Goal: Task Accomplishment & Management: Use online tool/utility

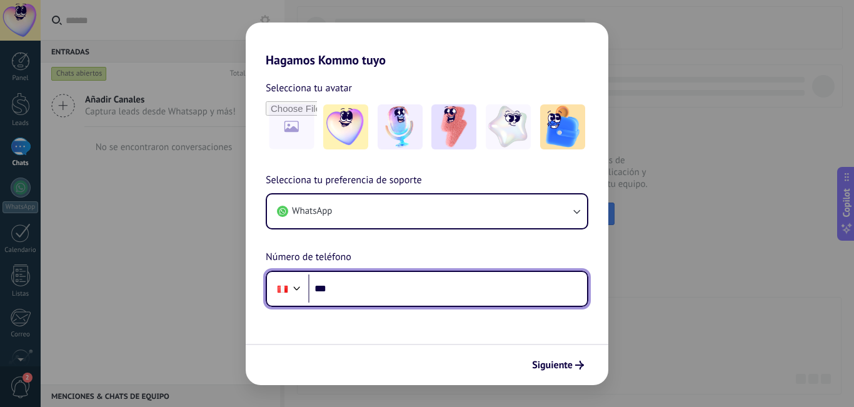
click at [401, 284] on input "***" at bounding box center [447, 288] width 279 height 29
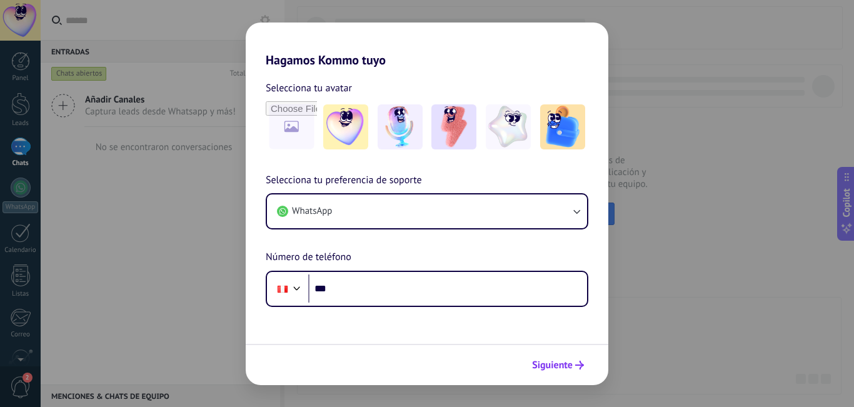
click at [558, 362] on span "Siguiente" at bounding box center [552, 365] width 41 height 9
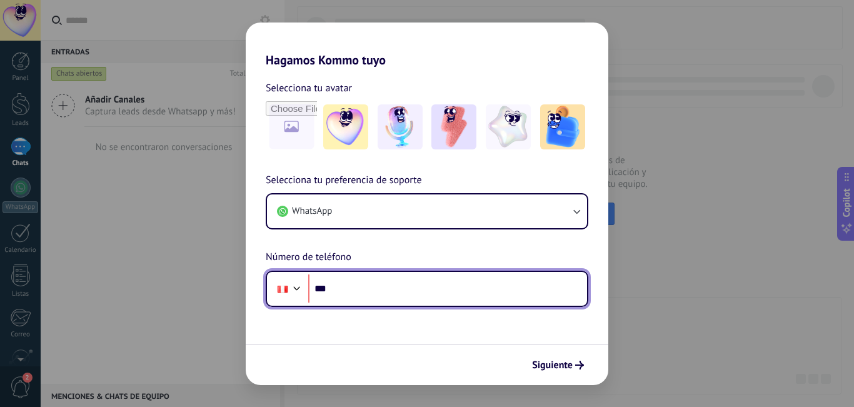
click at [298, 286] on div at bounding box center [296, 286] width 15 height 15
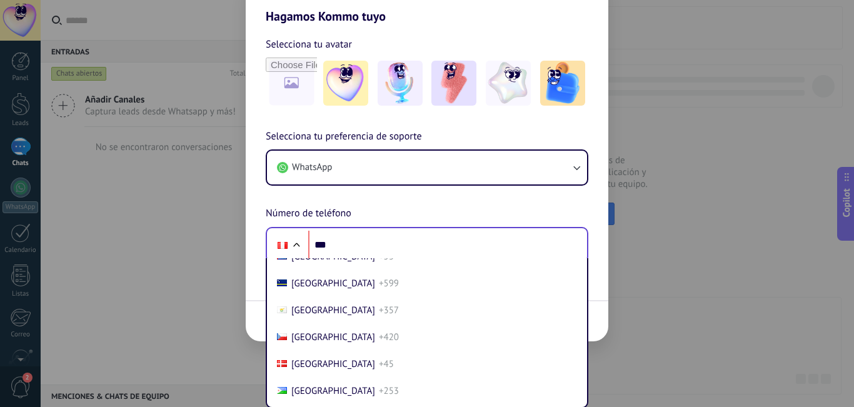
scroll to position [1381, 0]
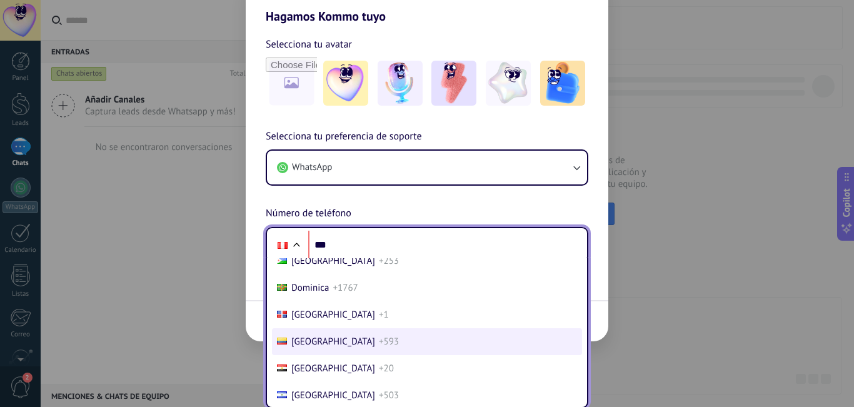
click at [379, 339] on span "+593" at bounding box center [389, 342] width 20 height 12
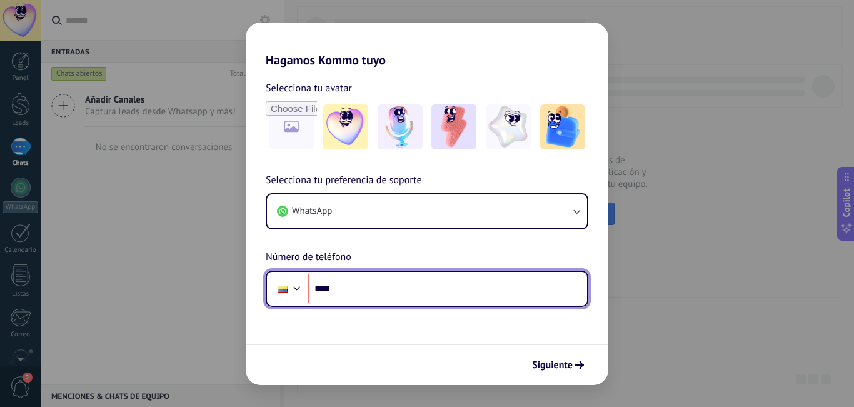
scroll to position [0, 0]
click at [337, 294] on input "****" at bounding box center [447, 288] width 279 height 29
type input "**********"
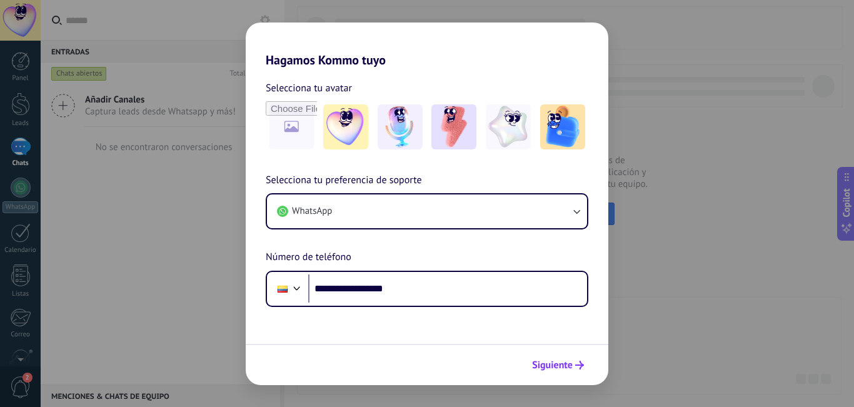
click at [555, 367] on span "Siguiente" at bounding box center [552, 365] width 41 height 9
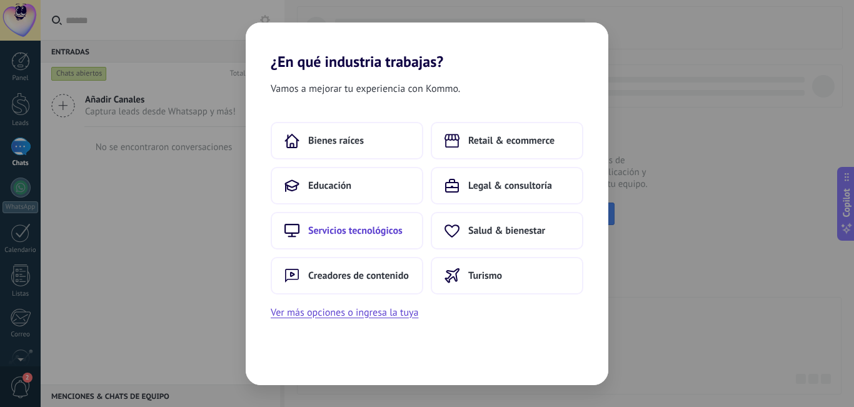
click at [341, 231] on span "Servicios tecnológicos" at bounding box center [355, 230] width 94 height 13
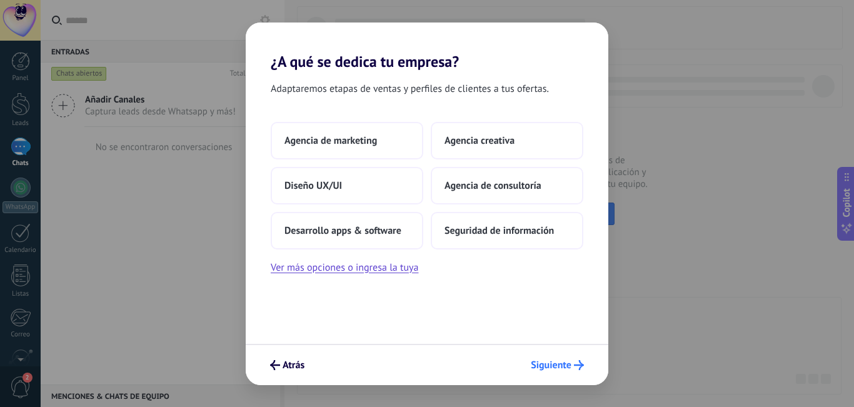
click at [559, 366] on span "Siguiente" at bounding box center [551, 365] width 41 height 9
click at [474, 189] on span "Agencia de consultoría" at bounding box center [492, 185] width 97 height 13
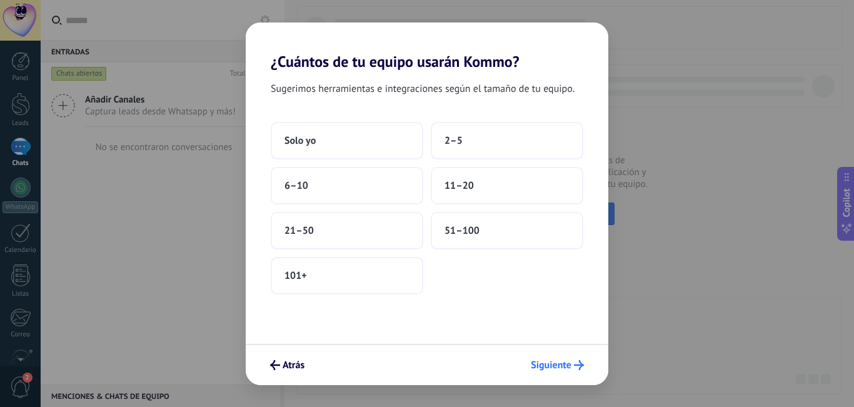
click at [543, 365] on span "Siguiente" at bounding box center [551, 365] width 41 height 9
click at [464, 143] on button "2–5" at bounding box center [507, 141] width 153 height 38
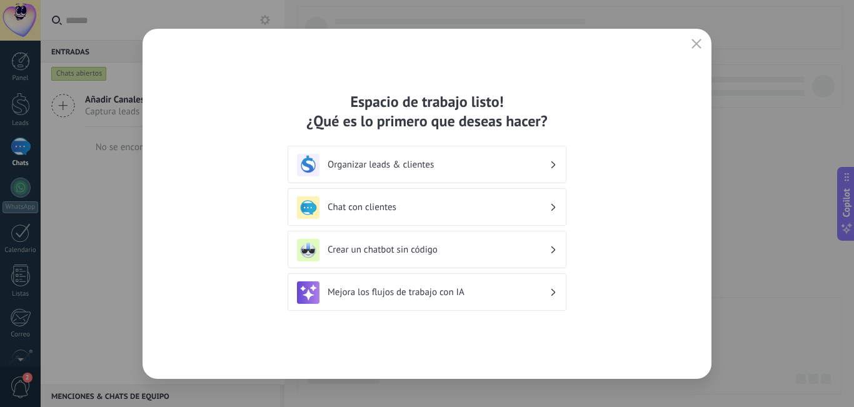
drag, startPoint x: 697, startPoint y: 43, endPoint x: 616, endPoint y: 125, distance: 115.8
click at [697, 42] on icon "button" at bounding box center [696, 44] width 10 height 10
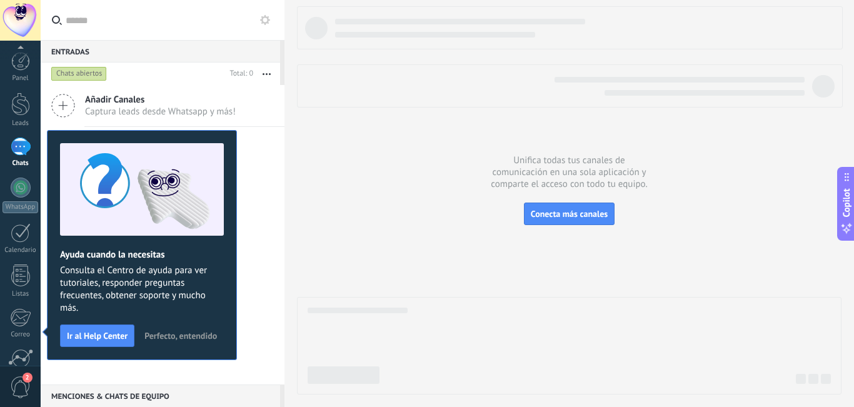
scroll to position [113, 0]
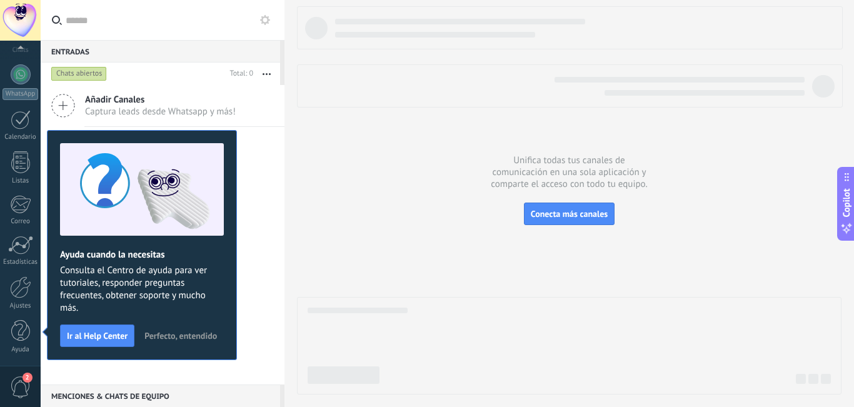
click at [259, 246] on div "Añadir Canales Captura leads desde Whatsapp y más! No se encontraron conversaci…" at bounding box center [163, 234] width 244 height 299
click at [22, 296] on div at bounding box center [20, 287] width 21 height 22
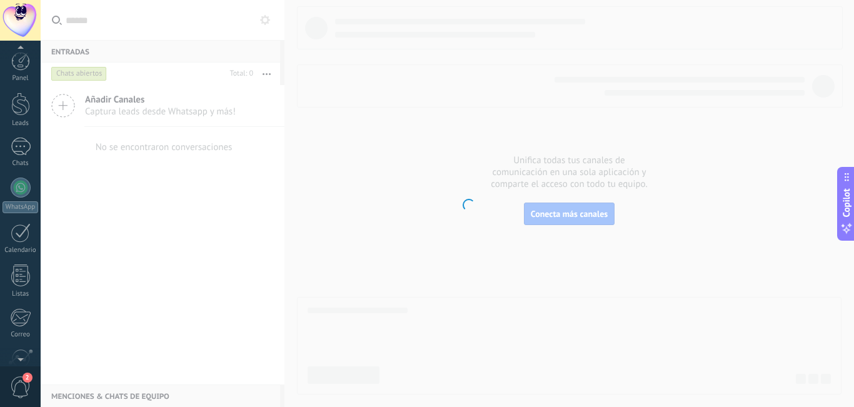
click at [24, 389] on div at bounding box center [20, 400] width 21 height 22
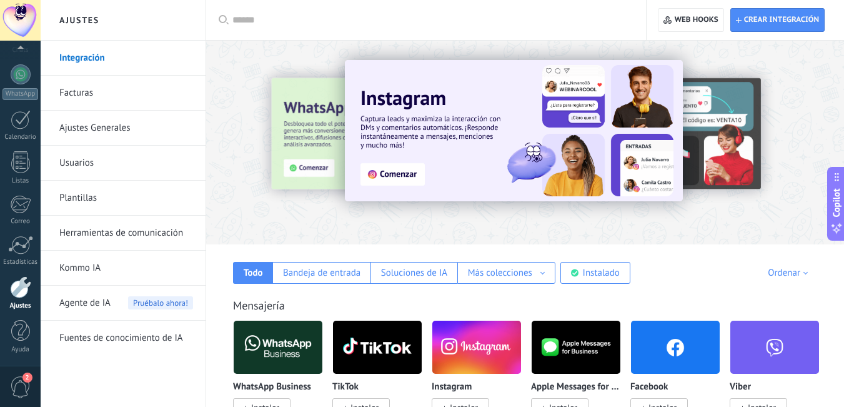
scroll to position [125, 0]
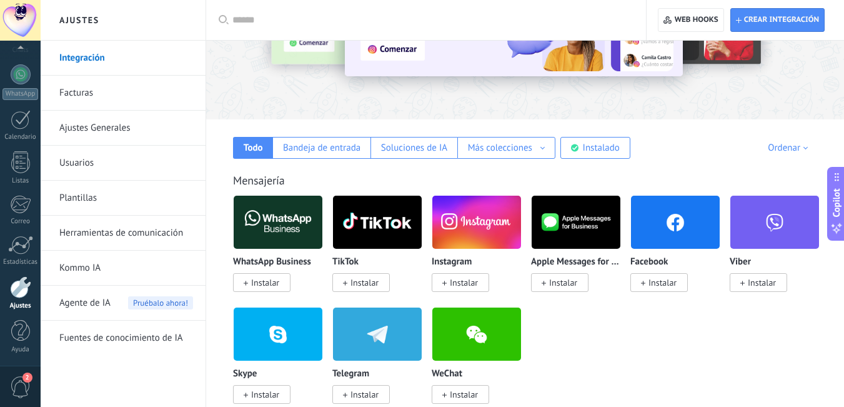
click at [261, 19] on input "text" at bounding box center [431, 20] width 396 height 13
click at [250, 26] on input "text" at bounding box center [431, 20] width 396 height 13
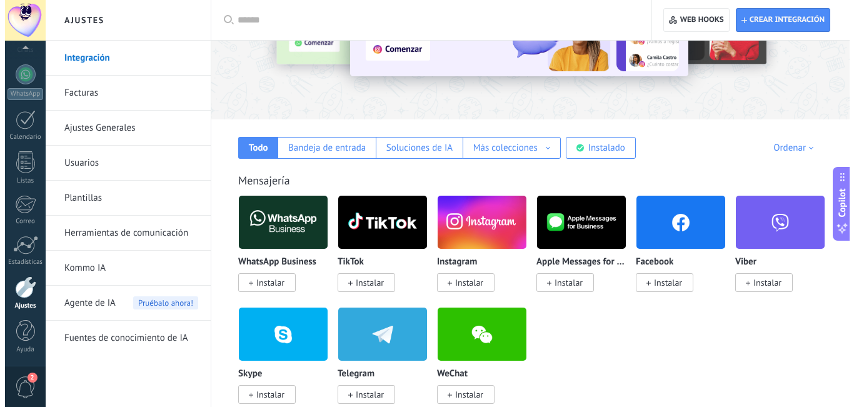
scroll to position [0, 0]
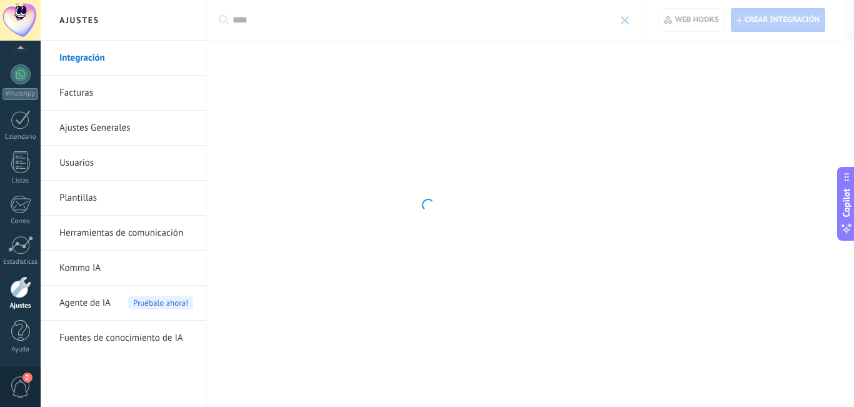
type input "****"
click at [617, 20] on div at bounding box center [427, 203] width 854 height 407
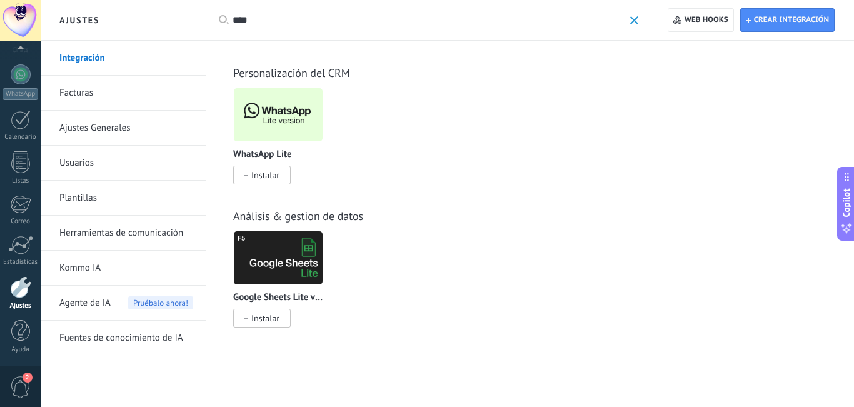
click at [276, 115] on div at bounding box center [278, 115] width 90 height 54
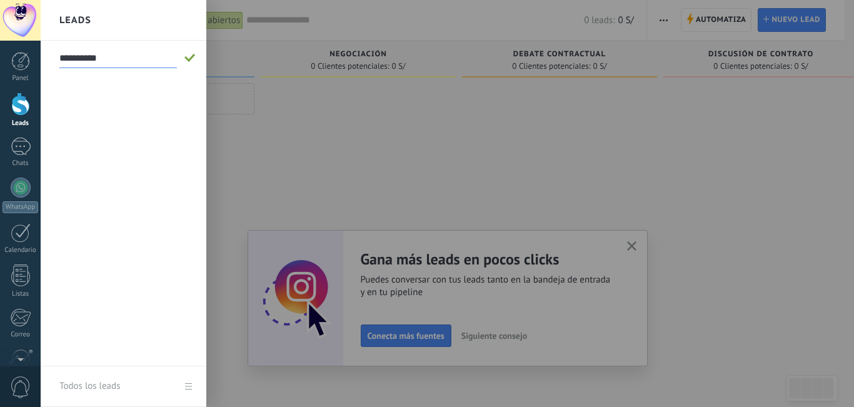
type input "**********"
click at [186, 61] on span at bounding box center [189, 58] width 11 height 9
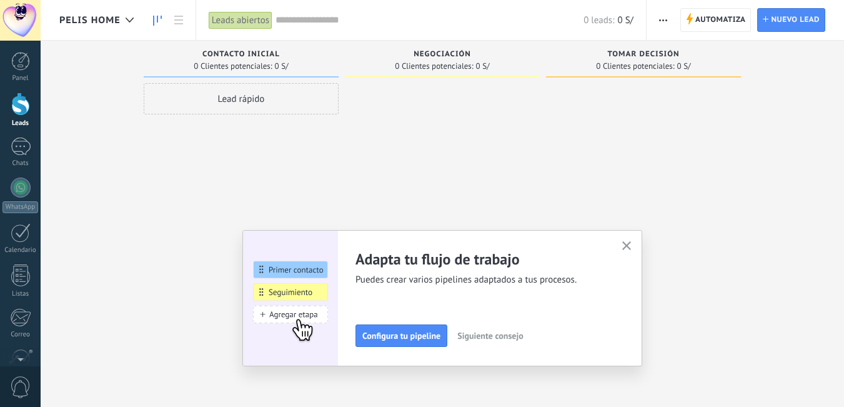
click at [628, 248] on icon "button" at bounding box center [627, 245] width 9 height 9
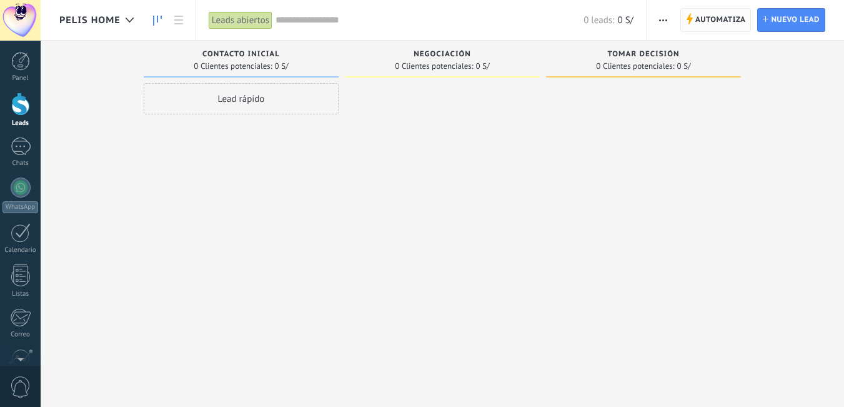
click at [711, 24] on span "Automatiza" at bounding box center [721, 20] width 51 height 23
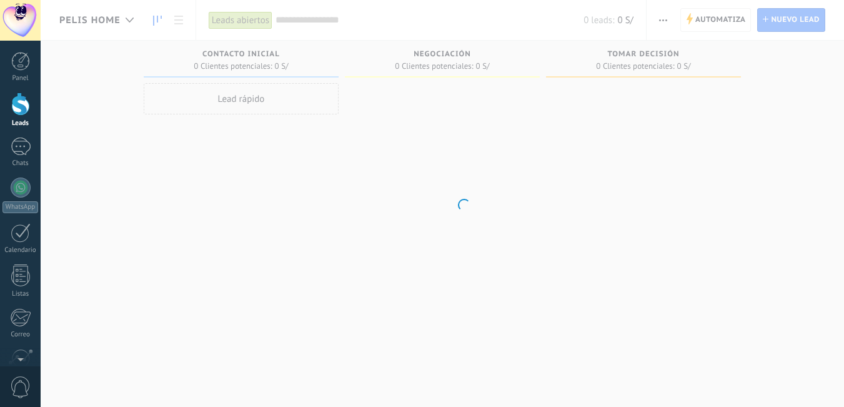
click at [81, 18] on body ".abecls-1,.abecls-2{fill-rule:evenodd}.abecls-2{fill:#fff} .abhcls-1{fill:none}…" at bounding box center [422, 203] width 844 height 407
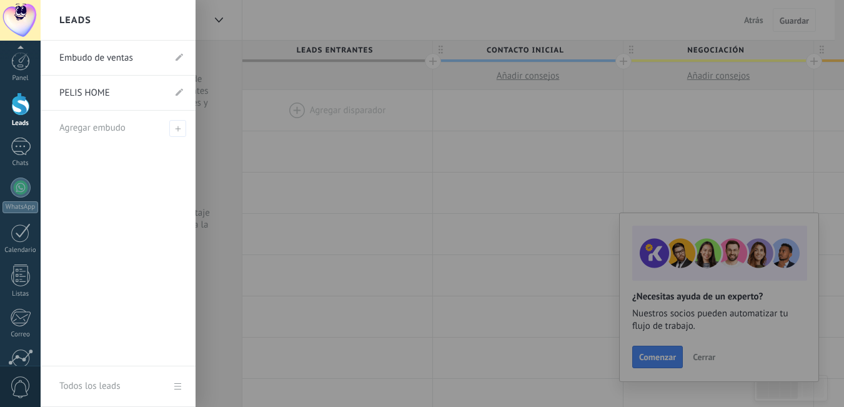
click at [22, 299] on div "Panel Leads Chats WhatsApp Clientes" at bounding box center [20, 266] width 41 height 428
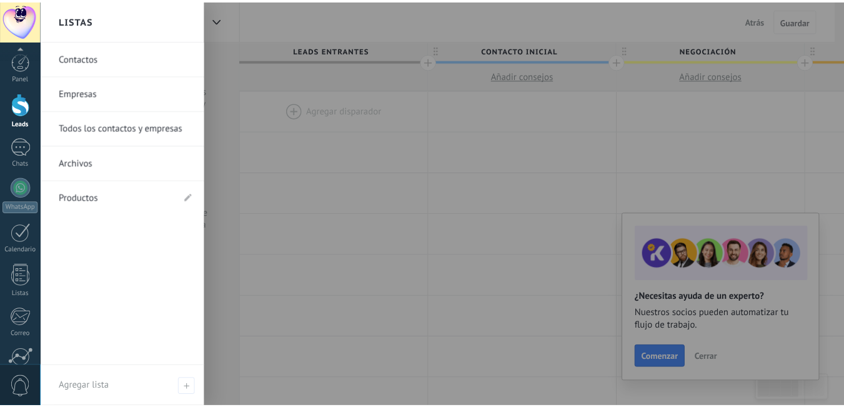
scroll to position [113, 0]
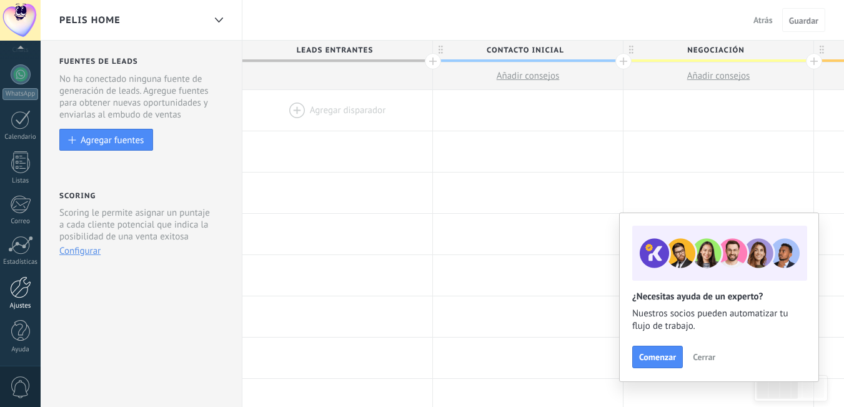
click at [19, 299] on link "Ajustes" at bounding box center [20, 293] width 41 height 34
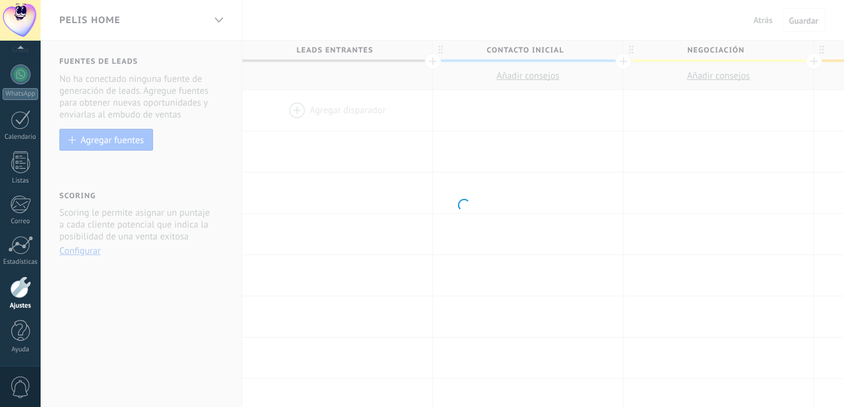
click at [19, 299] on link "Ajustes" at bounding box center [20, 293] width 41 height 34
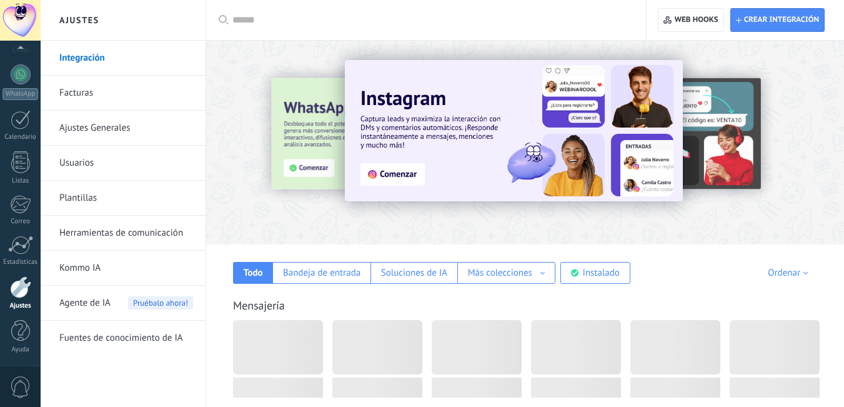
click at [98, 128] on link "Ajustes Generales" at bounding box center [126, 128] width 134 height 35
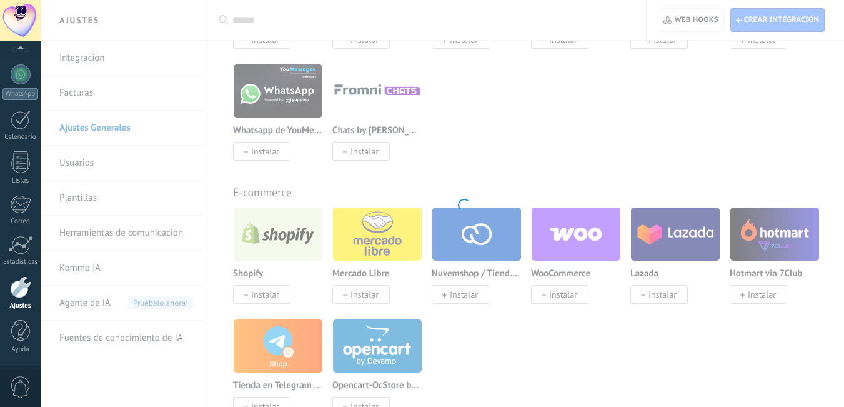
scroll to position [625, 0]
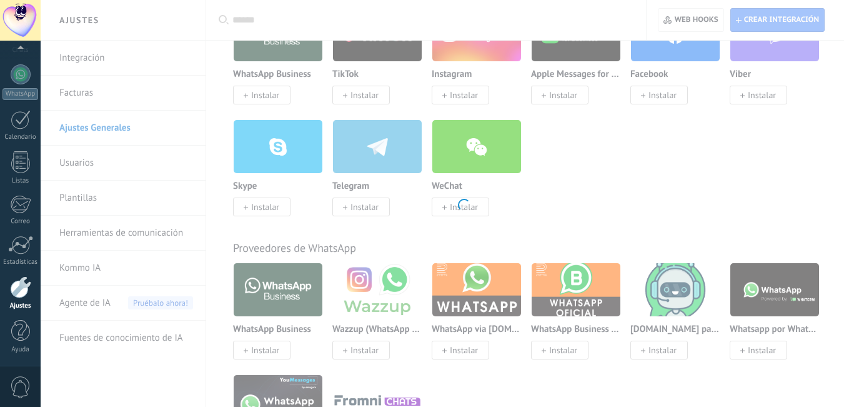
scroll to position [188, 0]
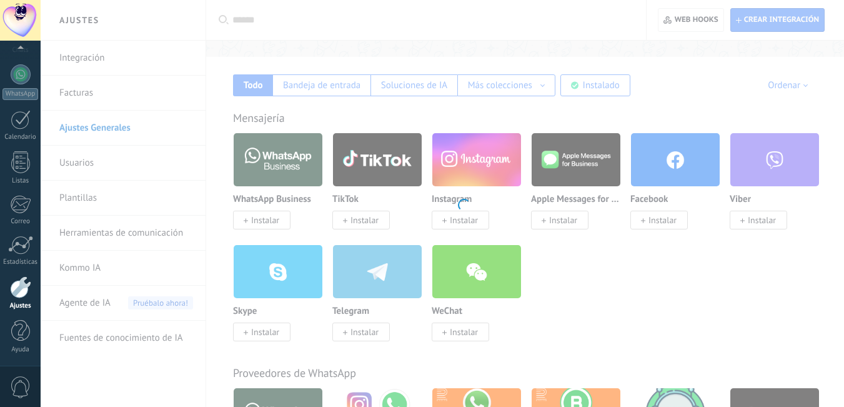
click at [97, 126] on body ".abecls-1,.abecls-2{fill-rule:evenodd}.abecls-2{fill:#fff} .abhcls-1{fill:none}…" at bounding box center [422, 15] width 844 height 407
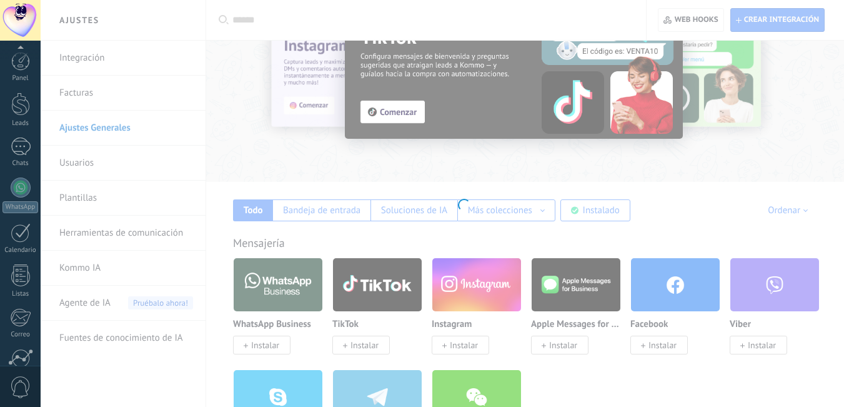
scroll to position [113, 0]
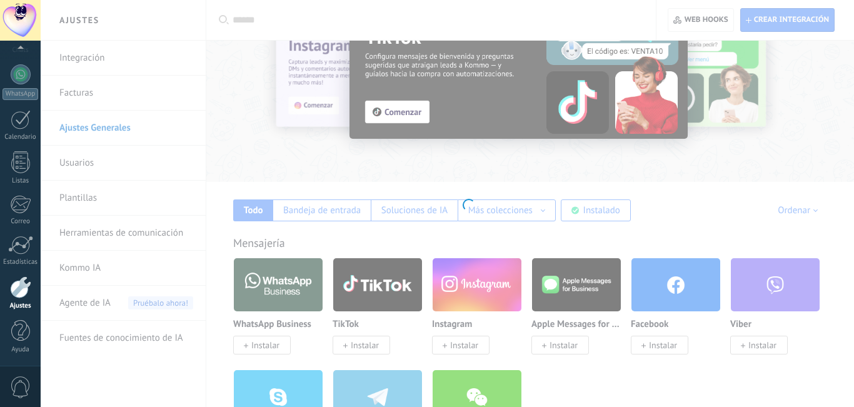
click at [132, 187] on body ".abecls-1,.abecls-2{fill-rule:evenodd}.abecls-2{fill:#fff} .abhcls-1{fill:none}…" at bounding box center [427, 140] width 854 height 407
click at [399, 88] on body ".abecls-1,.abecls-2{fill-rule:evenodd}.abecls-2{fill:#fff} .abhcls-1{fill:none}…" at bounding box center [427, 140] width 854 height 407
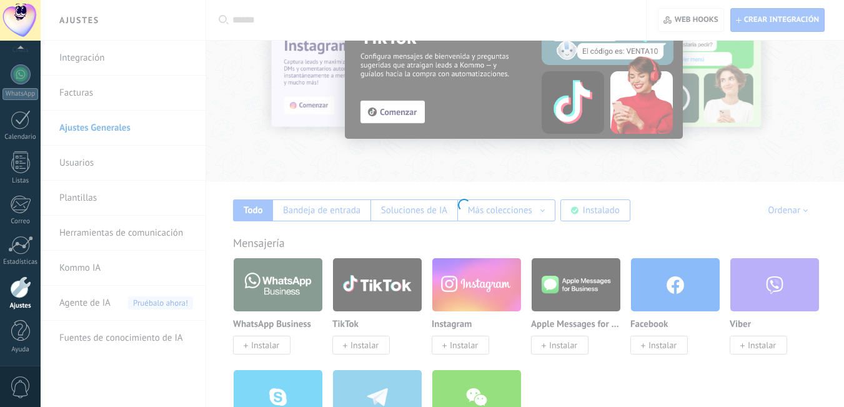
click at [104, 129] on body ".abecls-1,.abecls-2{fill-rule:evenodd}.abecls-2{fill:#fff} .abhcls-1{fill:none}…" at bounding box center [422, 140] width 844 height 407
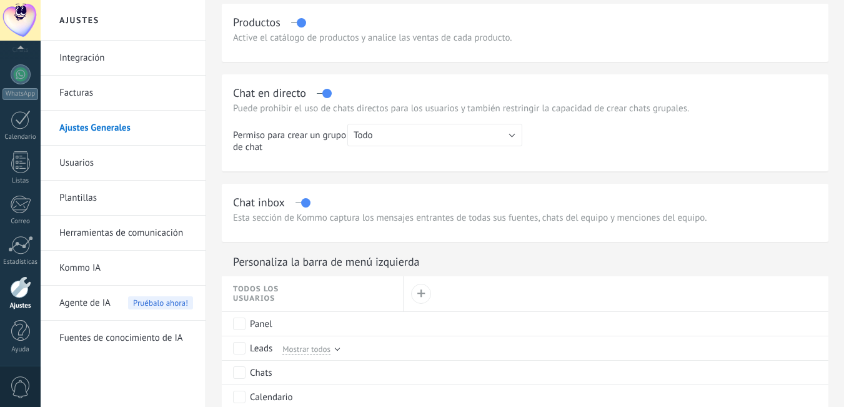
scroll to position [500, 0]
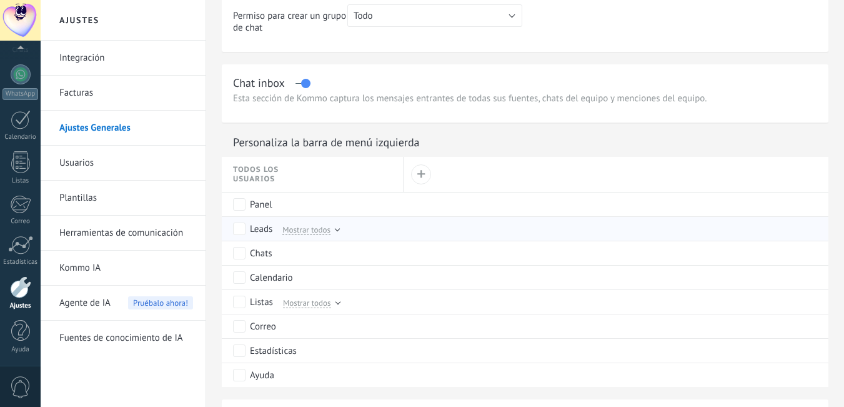
click at [312, 228] on span "Mostrar todos" at bounding box center [307, 229] width 48 height 11
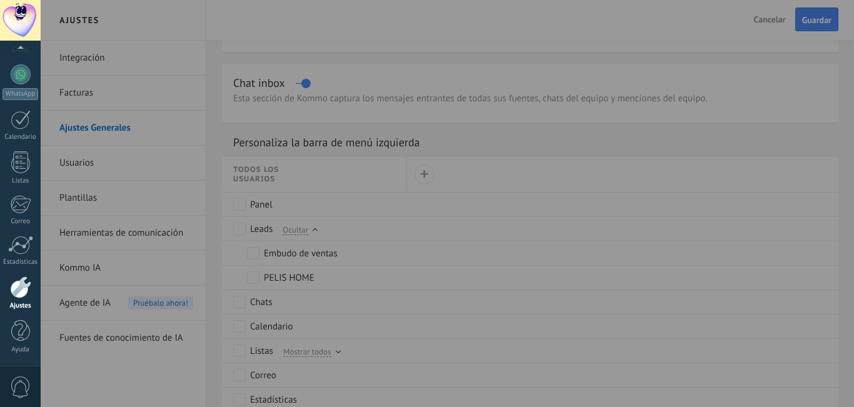
click at [812, 19] on div at bounding box center [468, 203] width 854 height 407
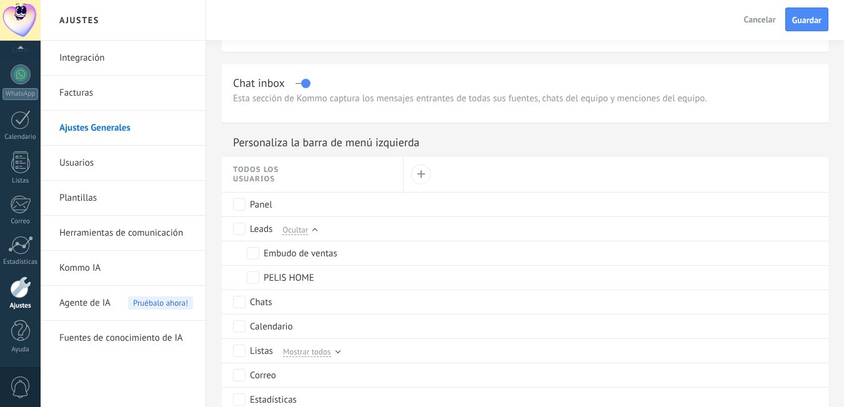
click at [812, 19] on span "Guardar" at bounding box center [807, 20] width 29 height 9
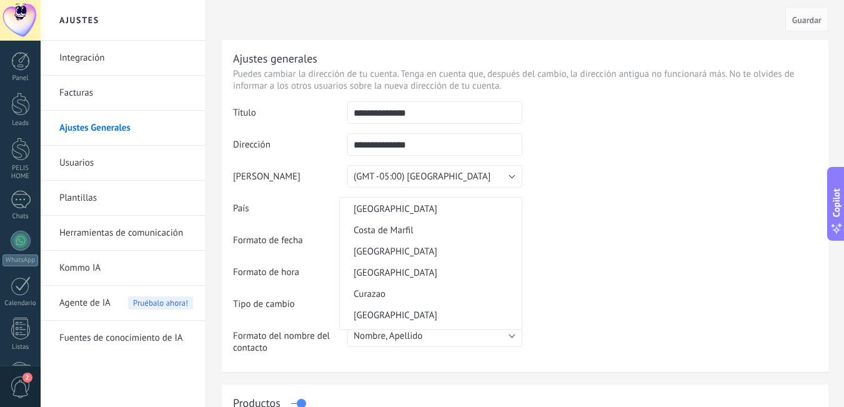
scroll to position [1093, 0]
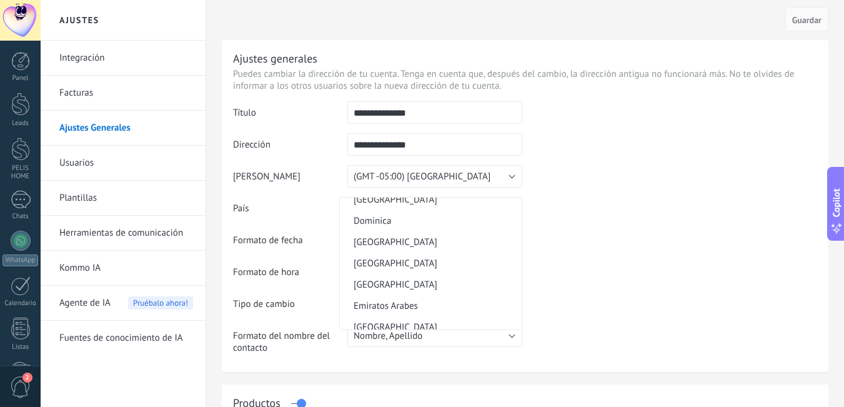
click at [364, 237] on span "[GEOGRAPHIC_DATA]" at bounding box center [429, 242] width 178 height 12
click at [364, 237] on span "31.12.2025" at bounding box center [367, 240] width 27 height 12
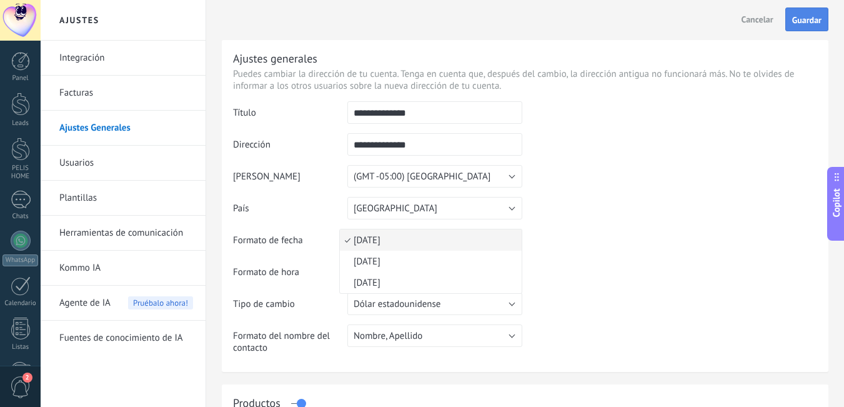
click at [815, 10] on button "Guardar" at bounding box center [807, 20] width 43 height 24
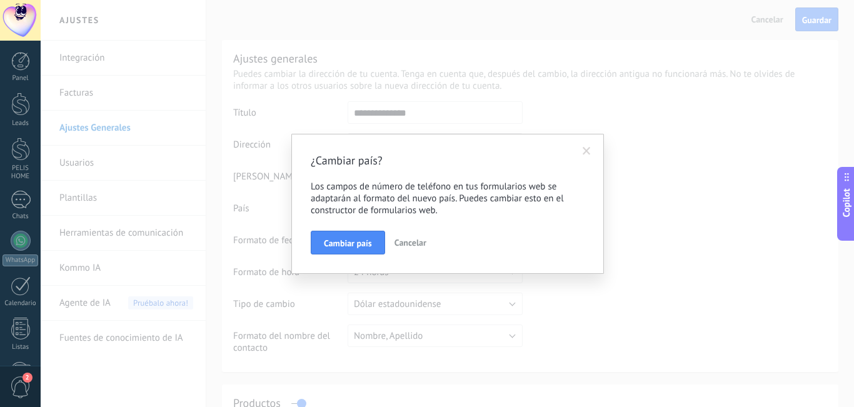
click at [809, 21] on div "¿Cambiar país? Los campos de número de teléfono en tus formularios web se adapt…" at bounding box center [447, 203] width 813 height 407
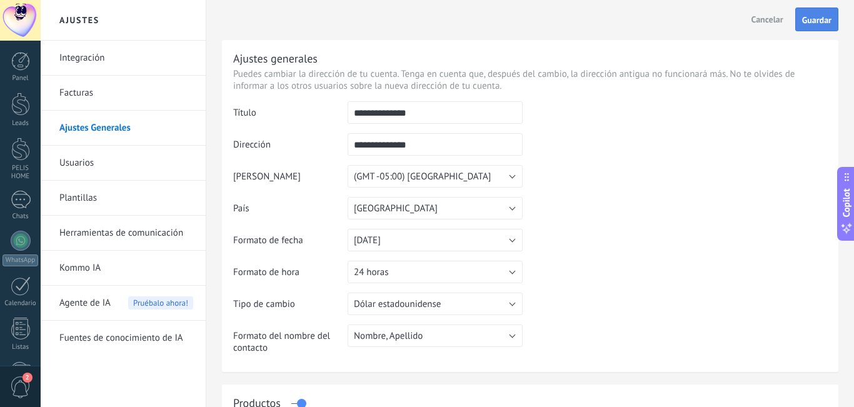
click at [807, 26] on button "Guardar" at bounding box center [816, 20] width 43 height 24
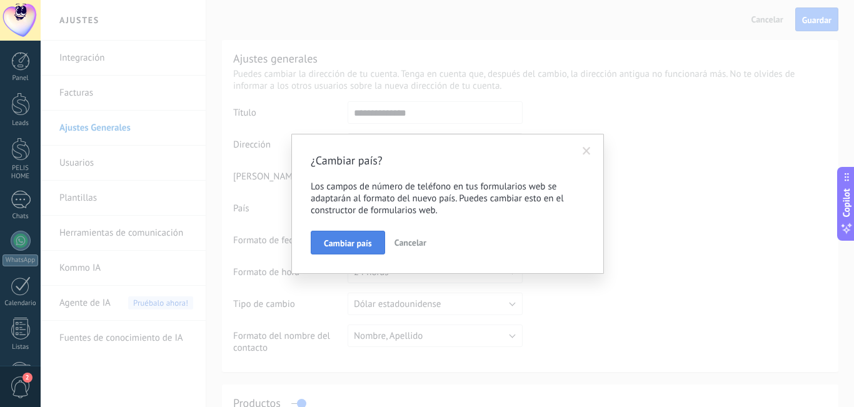
click at [341, 244] on span "Cambiar país" at bounding box center [348, 243] width 48 height 9
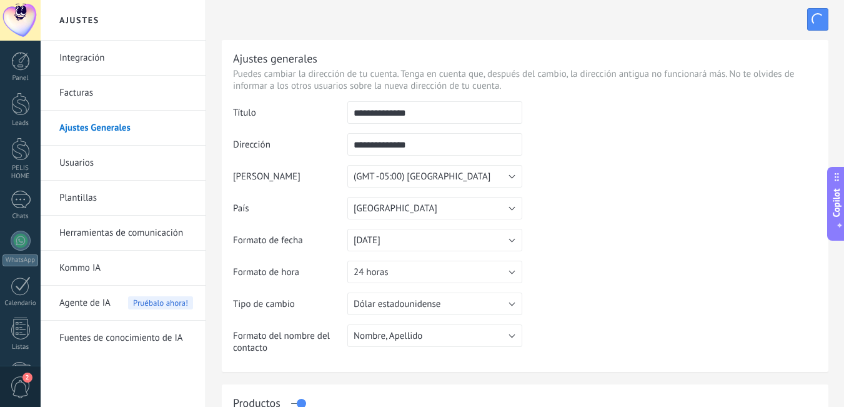
scroll to position [0, 0]
click at [25, 239] on div at bounding box center [21, 241] width 20 height 20
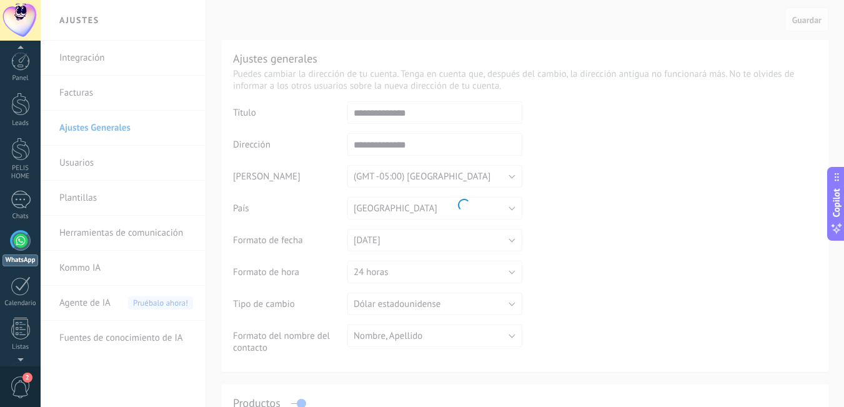
scroll to position [44, 0]
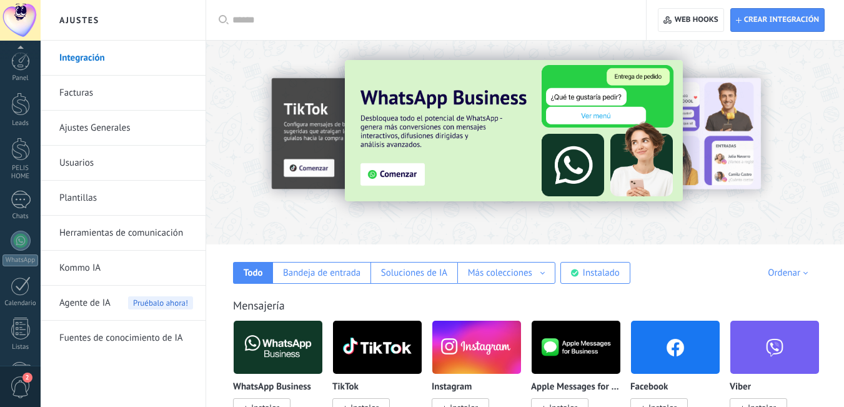
scroll to position [166, 0]
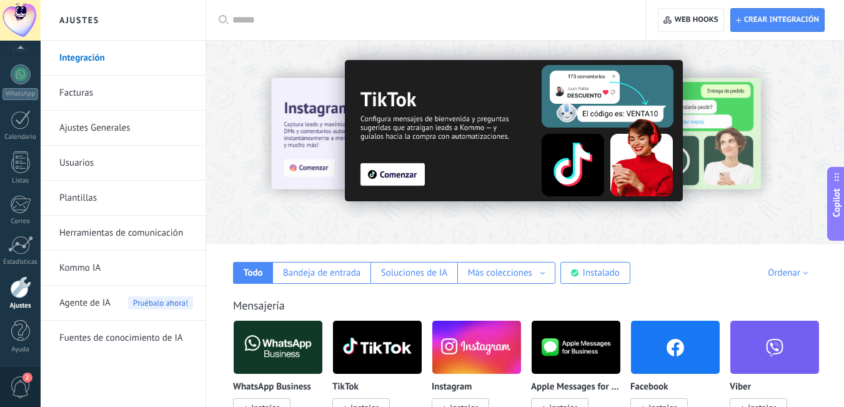
click at [826, 158] on div at bounding box center [835, 142] width 281 height 113
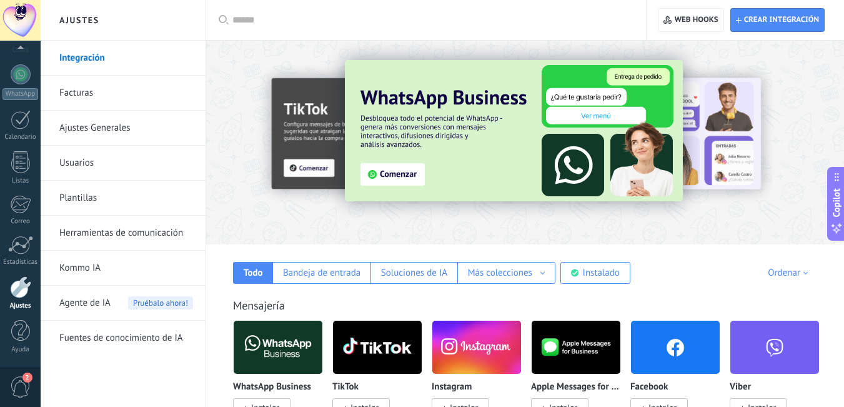
click at [276, 352] on img at bounding box center [278, 347] width 89 height 61
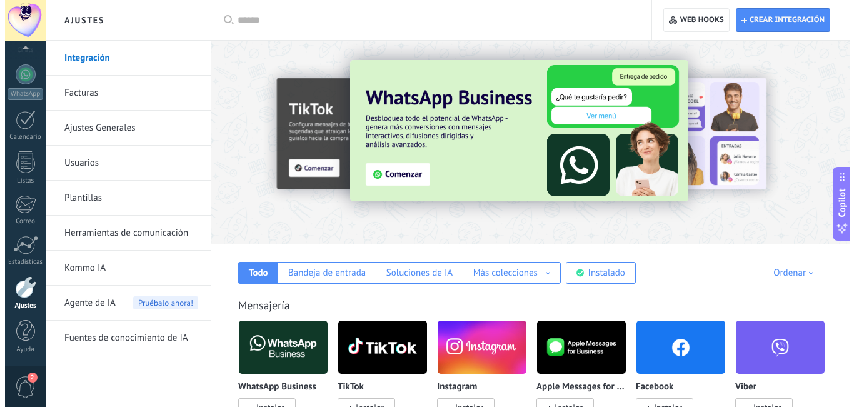
scroll to position [125, 0]
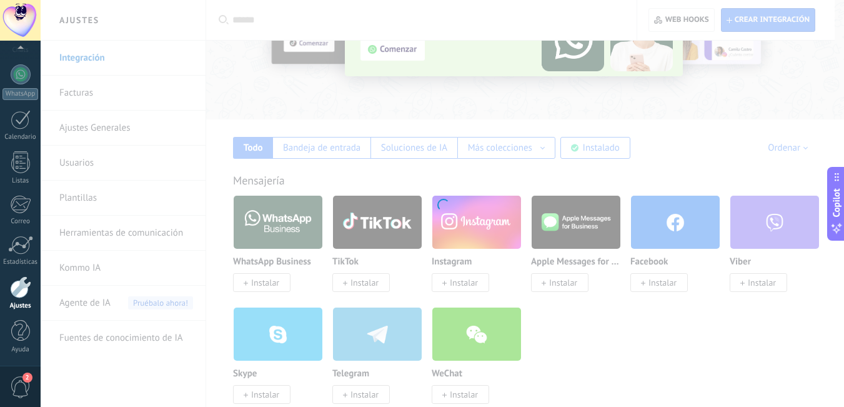
click at [257, 279] on div at bounding box center [443, 203] width 804 height 407
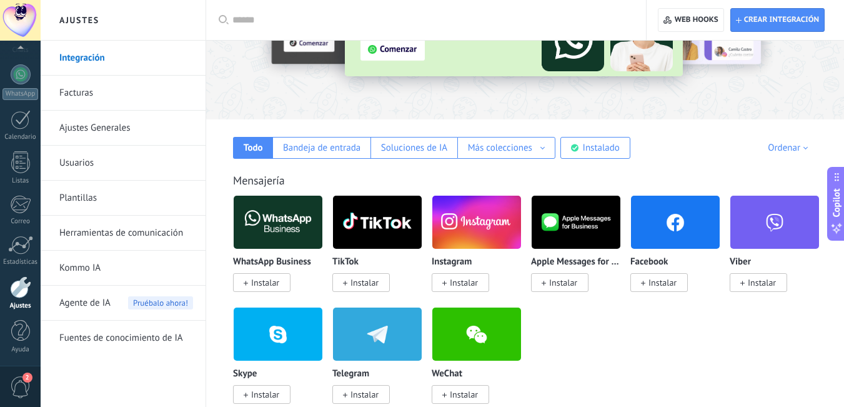
click at [251, 284] on span "Instalar" at bounding box center [265, 282] width 28 height 11
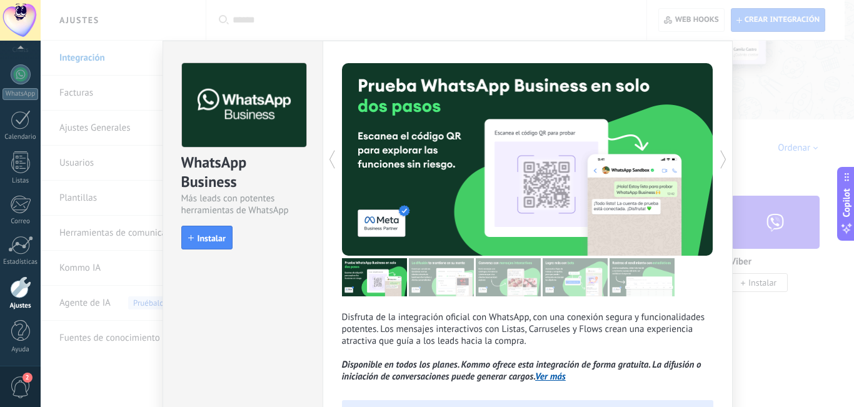
click at [213, 239] on span "Instalar" at bounding box center [212, 238] width 28 height 9
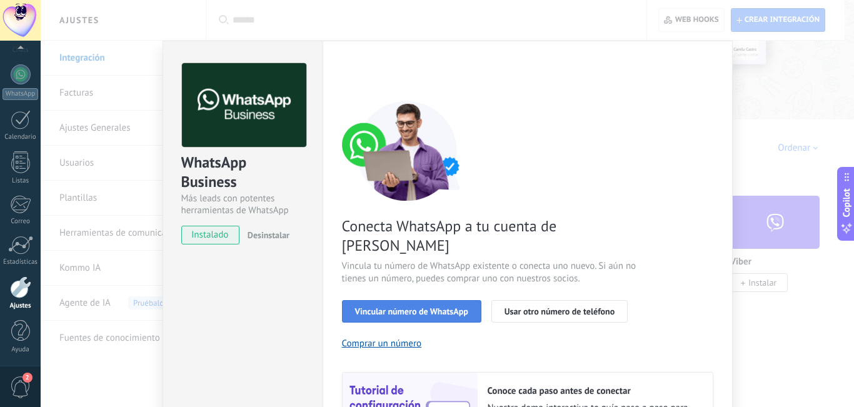
click at [398, 307] on span "Vincular número de WhatsApp" at bounding box center [411, 311] width 113 height 9
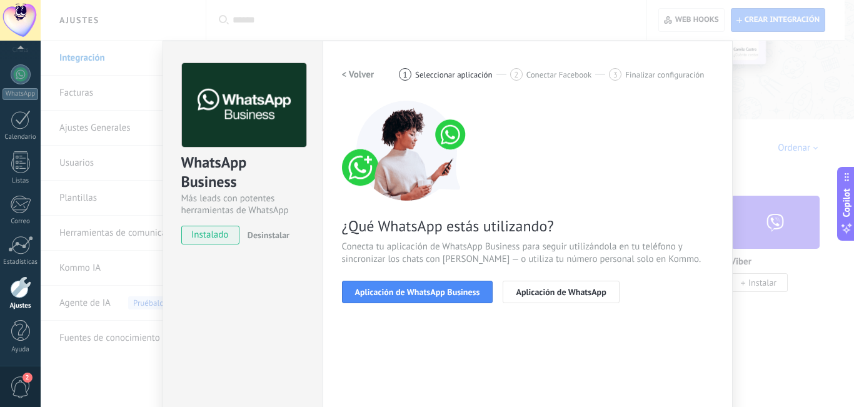
scroll to position [112, 0]
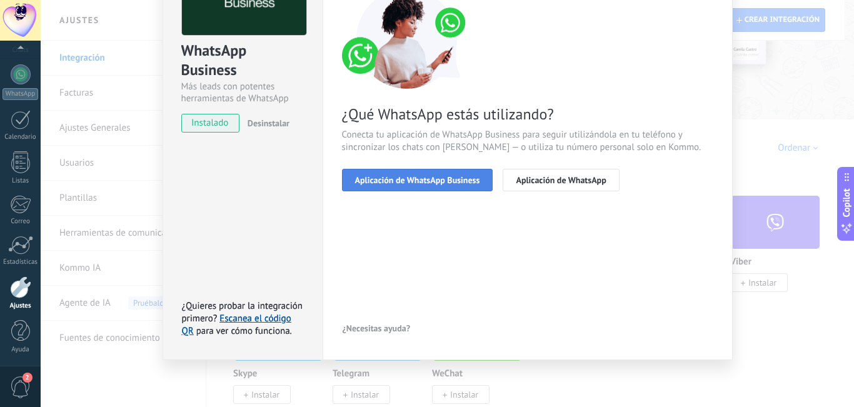
click at [396, 182] on span "Aplicación de WhatsApp Business" at bounding box center [417, 180] width 125 height 9
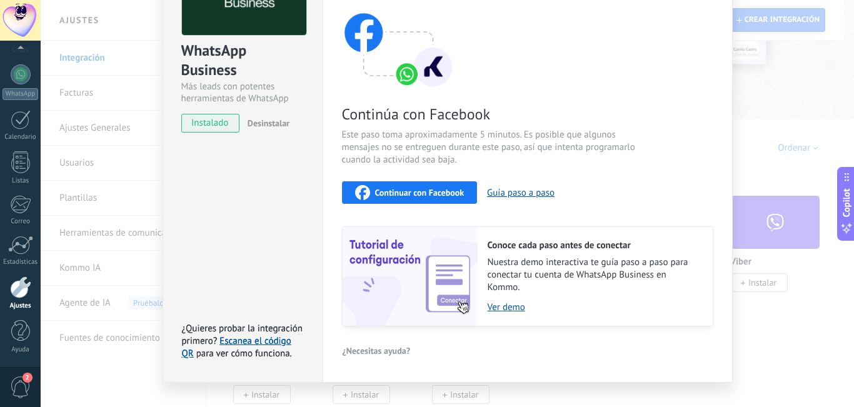
click at [371, 196] on div "Continuar con Facebook" at bounding box center [409, 192] width 109 height 15
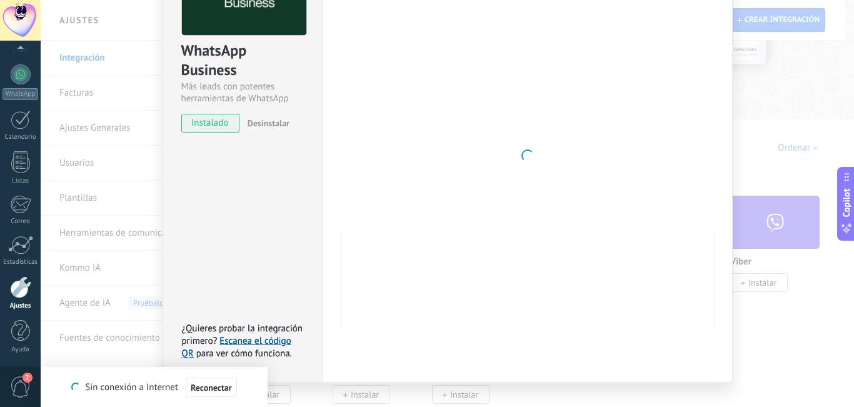
click at [214, 123] on span "instalado" at bounding box center [210, 123] width 57 height 19
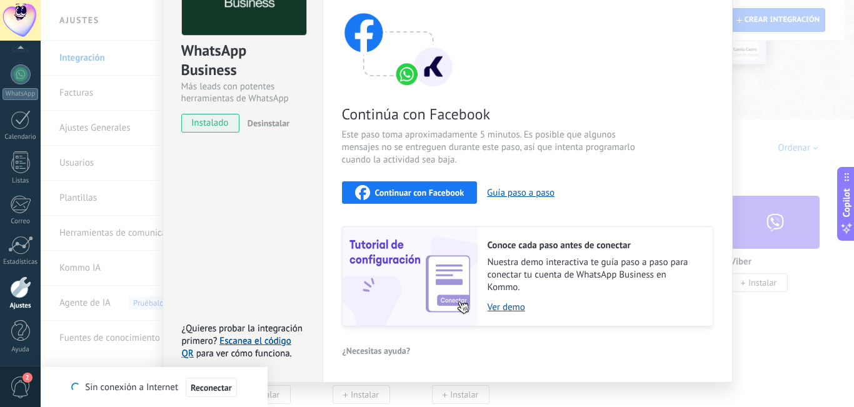
click at [394, 184] on button "Continuar con Facebook" at bounding box center [410, 192] width 136 height 23
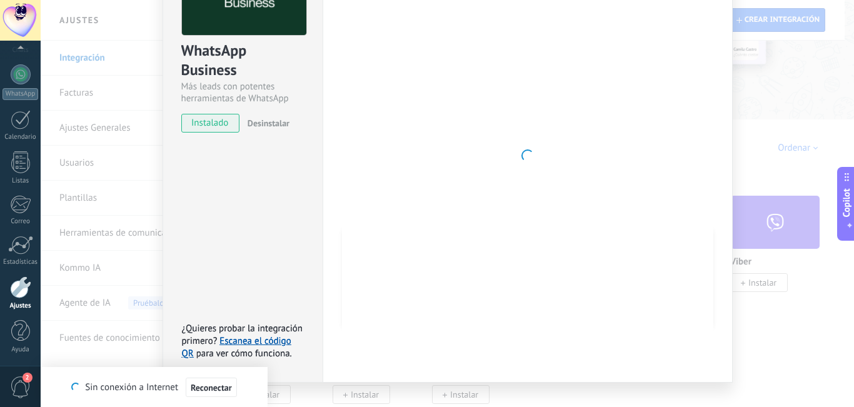
click at [168, 377] on div "Sin conexión a Internet Reconectar" at bounding box center [153, 387] width 165 height 21
click at [201, 388] on span "Reconectar" at bounding box center [211, 387] width 41 height 9
click at [201, 388] on span "button" at bounding box center [204, 387] width 17 height 17
click at [208, 391] on span "Reconectar (0)" at bounding box center [211, 387] width 54 height 9
click at [194, 123] on span "instalado" at bounding box center [210, 123] width 57 height 19
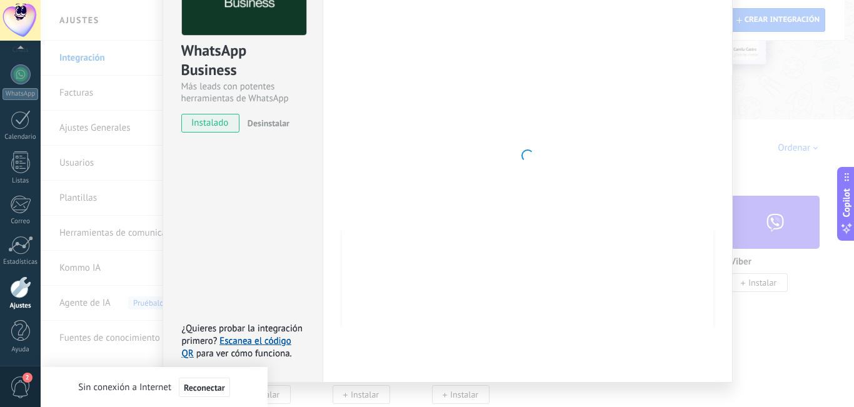
click at [226, 123] on span "instalado" at bounding box center [210, 123] width 57 height 19
click at [206, 384] on span "Reconectar" at bounding box center [204, 387] width 41 height 9
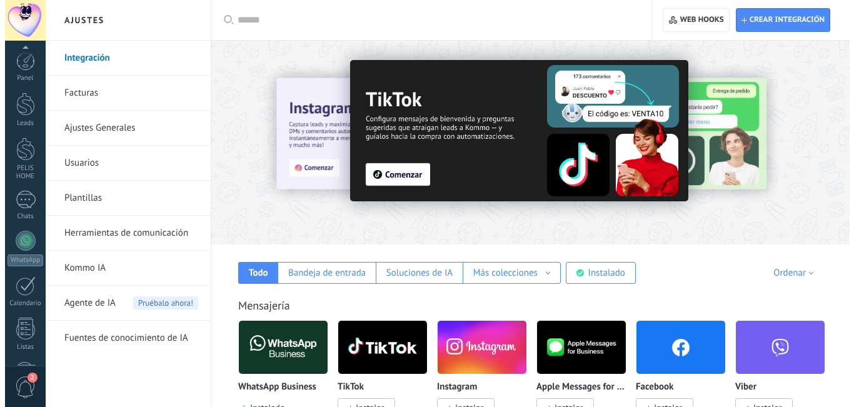
scroll to position [166, 0]
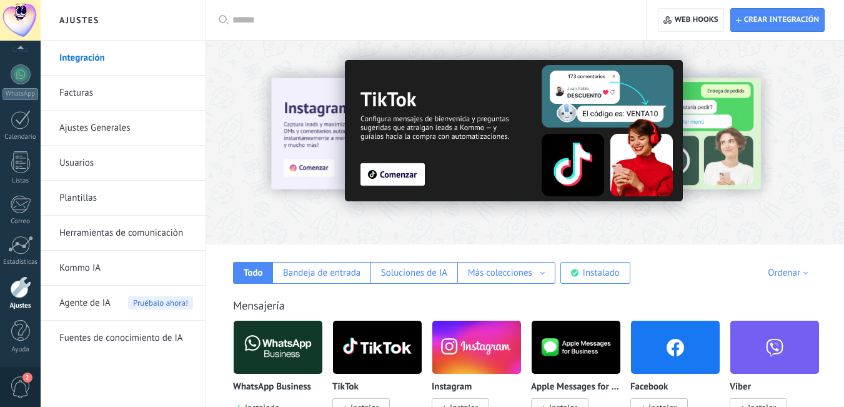
click at [286, 354] on img at bounding box center [278, 347] width 89 height 61
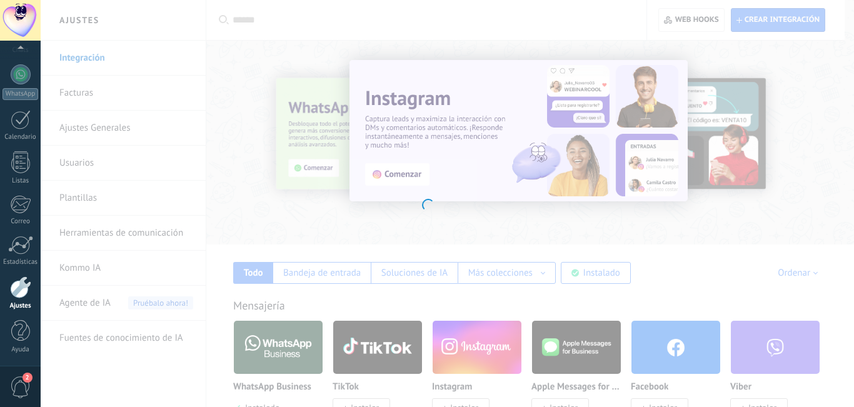
scroll to position [0, 0]
